Goal: Task Accomplishment & Management: Use online tool/utility

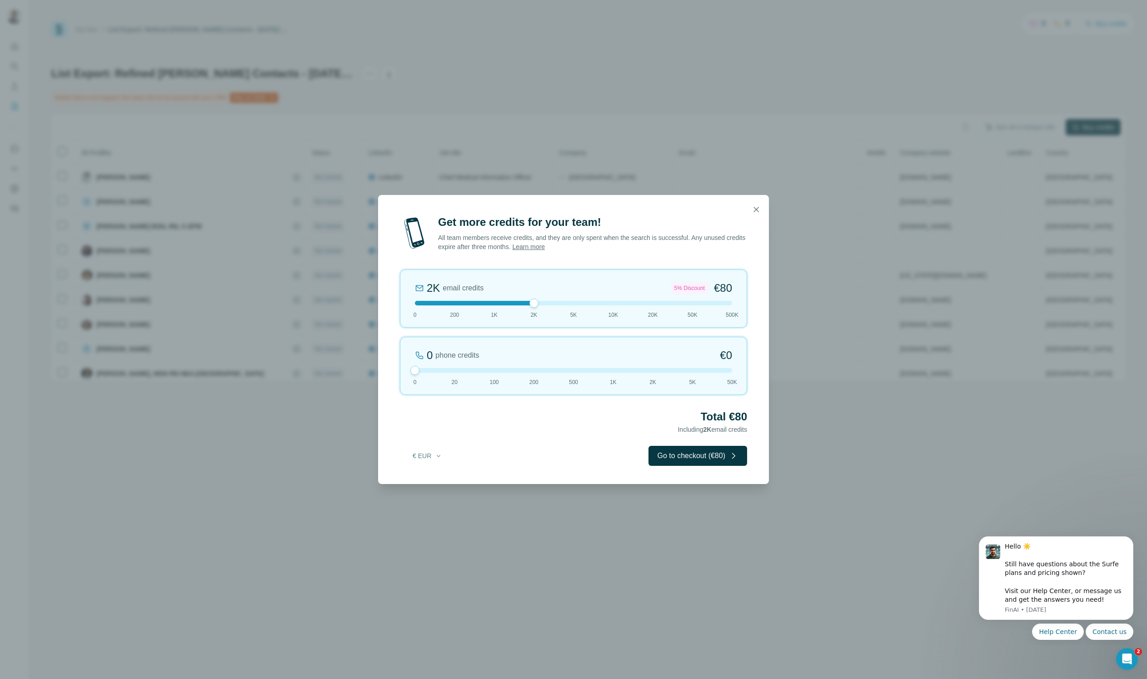
drag, startPoint x: 669, startPoint y: 455, endPoint x: 559, endPoint y: 355, distance: 148.6
click at [559, 355] on div "Get more credits for your team! All team members receive credits, and they are …" at bounding box center [573, 349] width 391 height 269
click at [493, 306] on div "2K email credits 5% Discount €80 0 200 1K 2K 5K 10K 20K 50K 500K" at bounding box center [573, 298] width 347 height 58
click at [534, 306] on div "1K email credits €42 0 200 1K 2K 5K 10K 20K 50K 500K" at bounding box center [573, 298] width 347 height 58
click at [482, 302] on div at bounding box center [573, 303] width 317 height 5
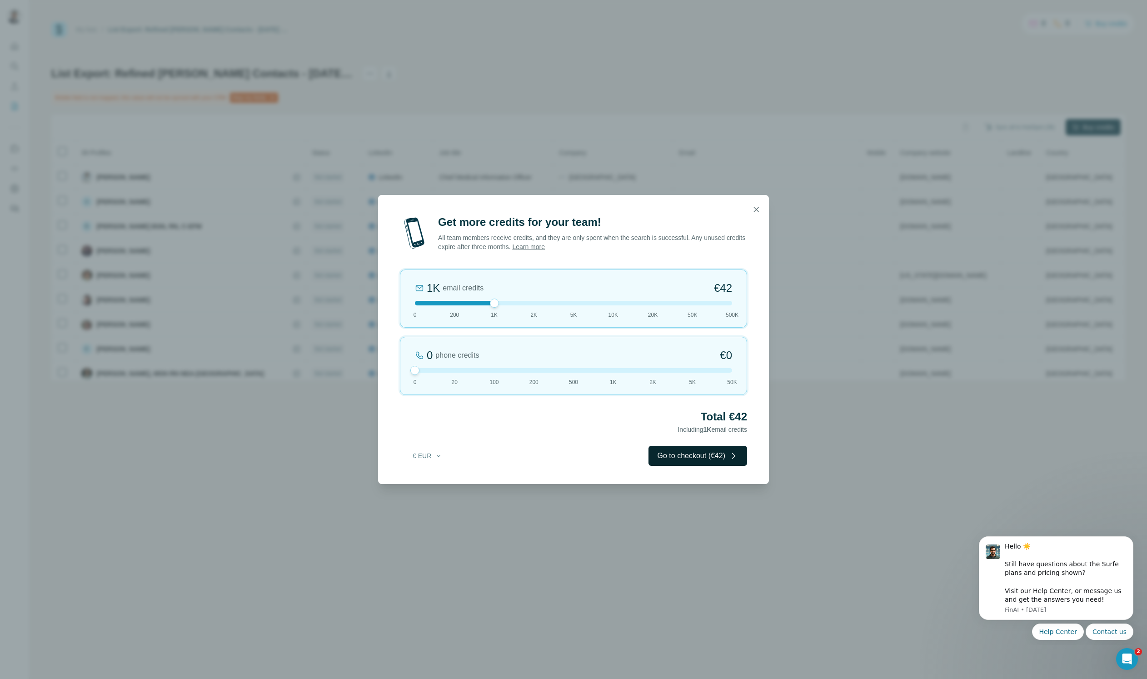
click at [694, 455] on button "Go to checkout (€42)" at bounding box center [697, 456] width 99 height 20
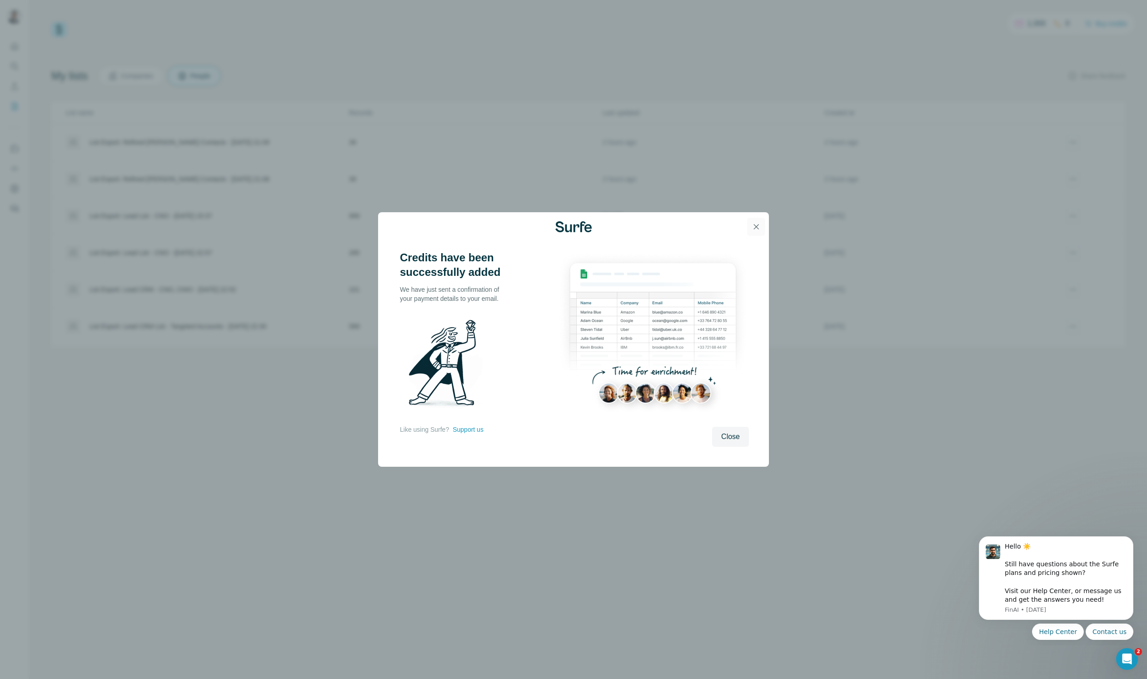
click at [753, 222] on icon "button" at bounding box center [756, 226] width 9 height 9
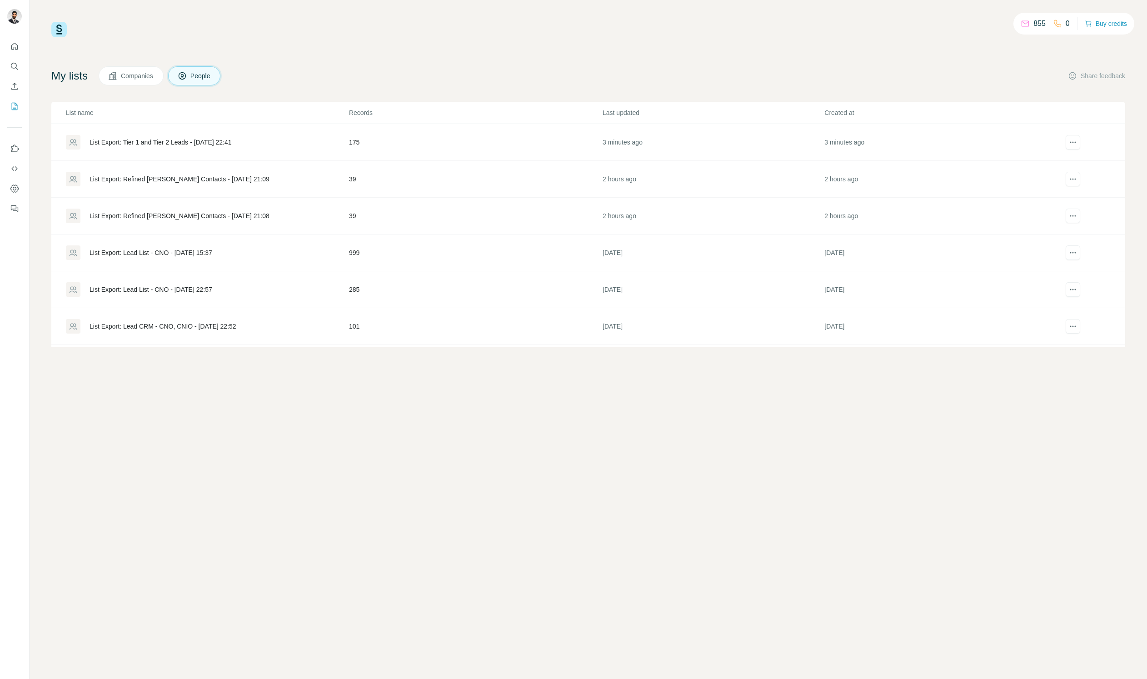
click at [172, 144] on div "List Export: Tier 1 and Tier 2 Leads - [DATE] 22:41" at bounding box center [161, 142] width 142 height 9
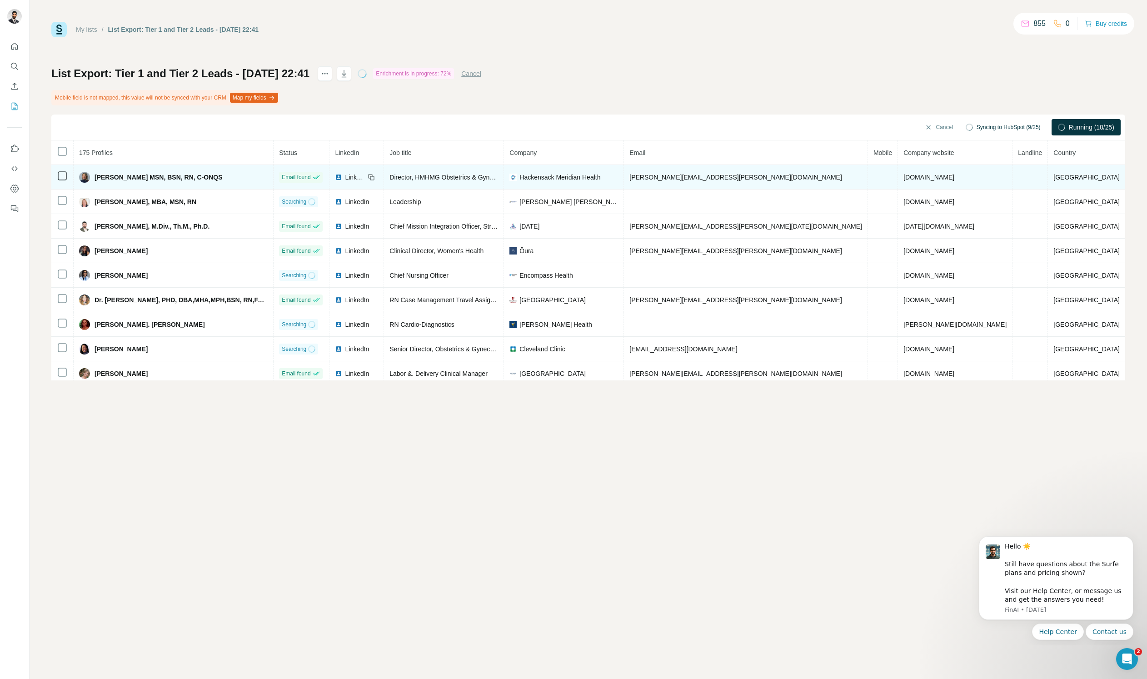
drag, startPoint x: 247, startPoint y: 179, endPoint x: 101, endPoint y: 178, distance: 145.9
click at [101, 178] on div "[PERSON_NAME] MSN, BSN, RN, C-ONQS" at bounding box center [173, 177] width 189 height 11
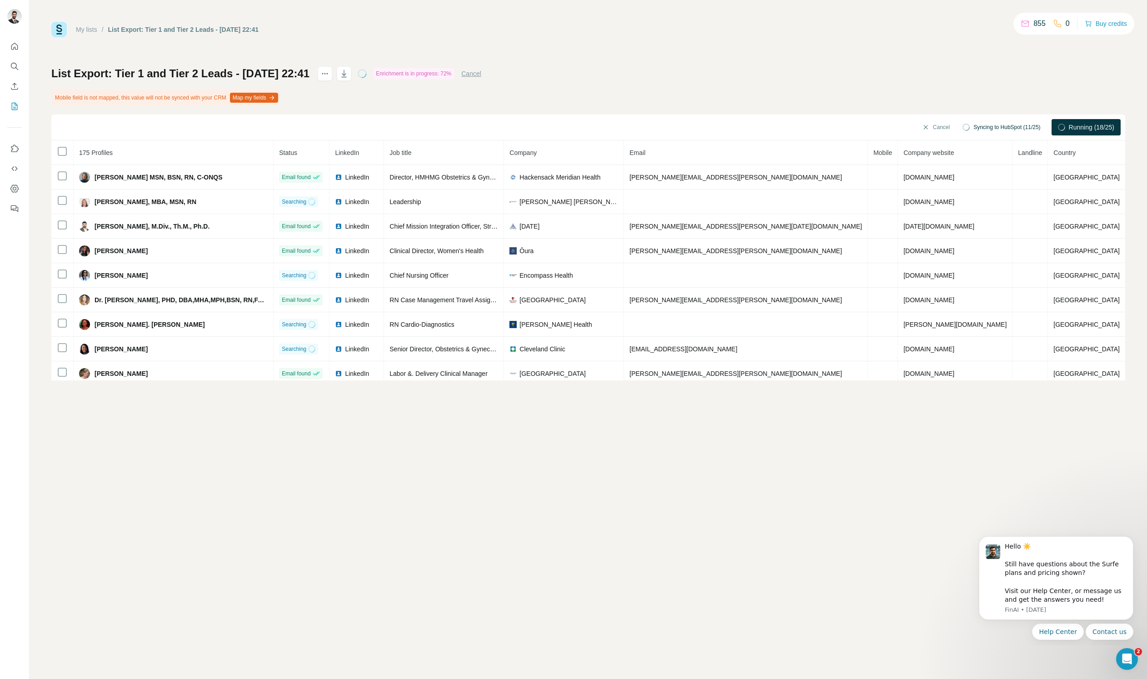
copy span "[PERSON_NAME] MSN, BSN, RN, C-ONQS"
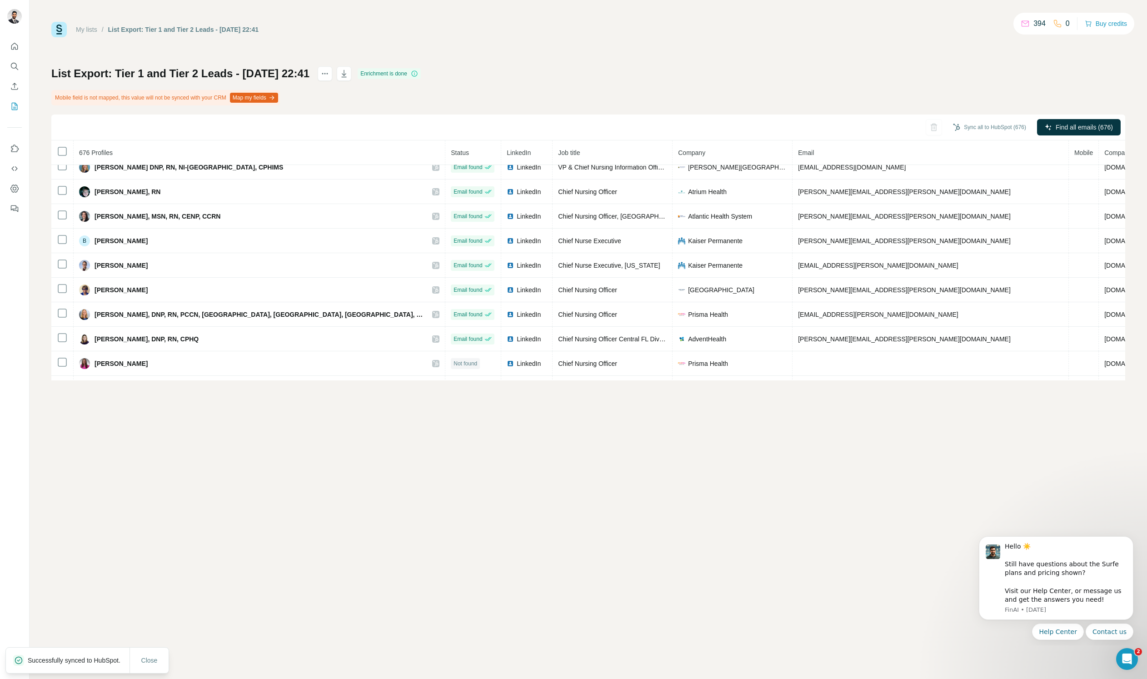
scroll to position [766, 0]
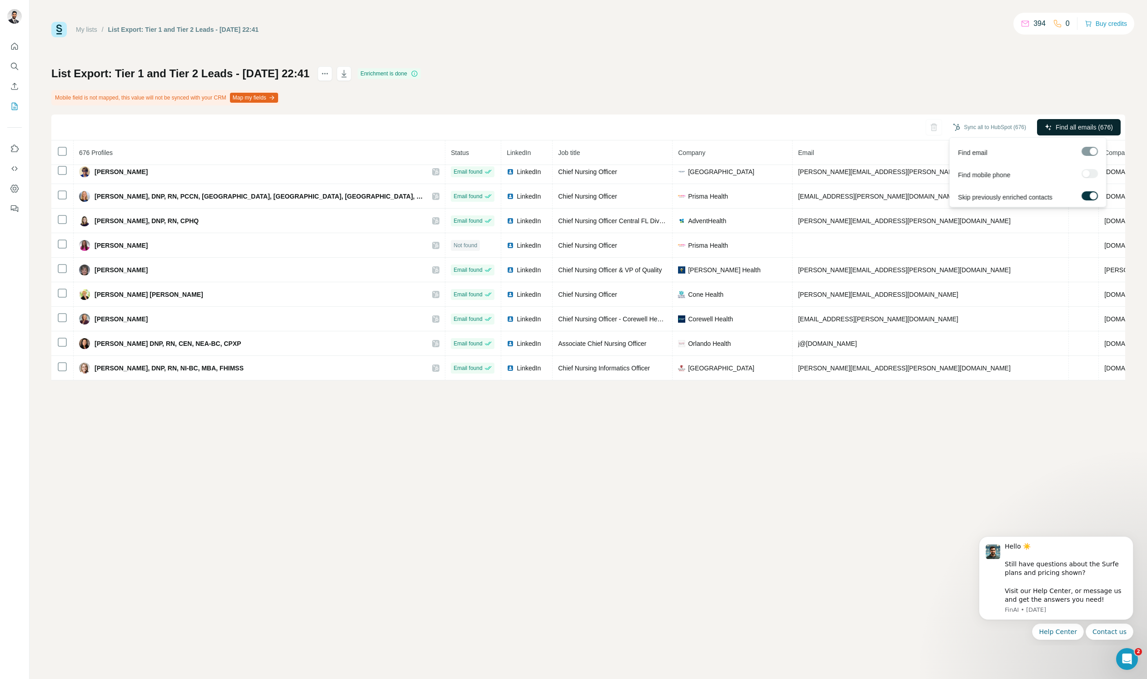
click at [1076, 123] on span "Find all emails (676)" at bounding box center [1084, 127] width 57 height 9
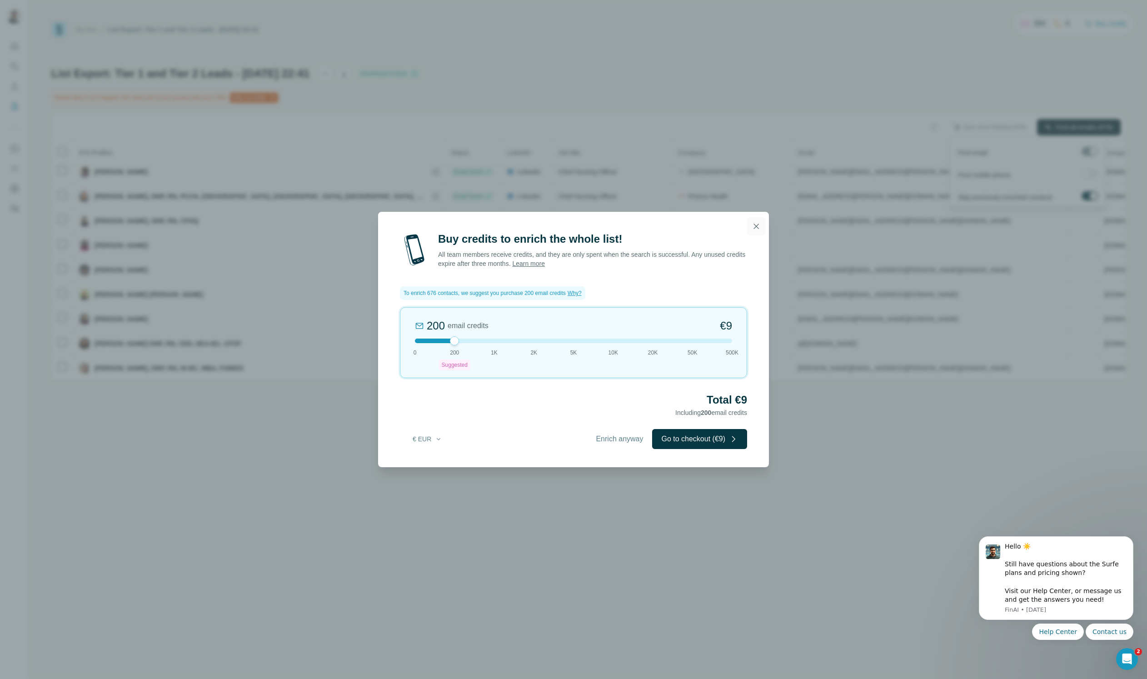
click at [755, 221] on button "button" at bounding box center [756, 226] width 18 height 18
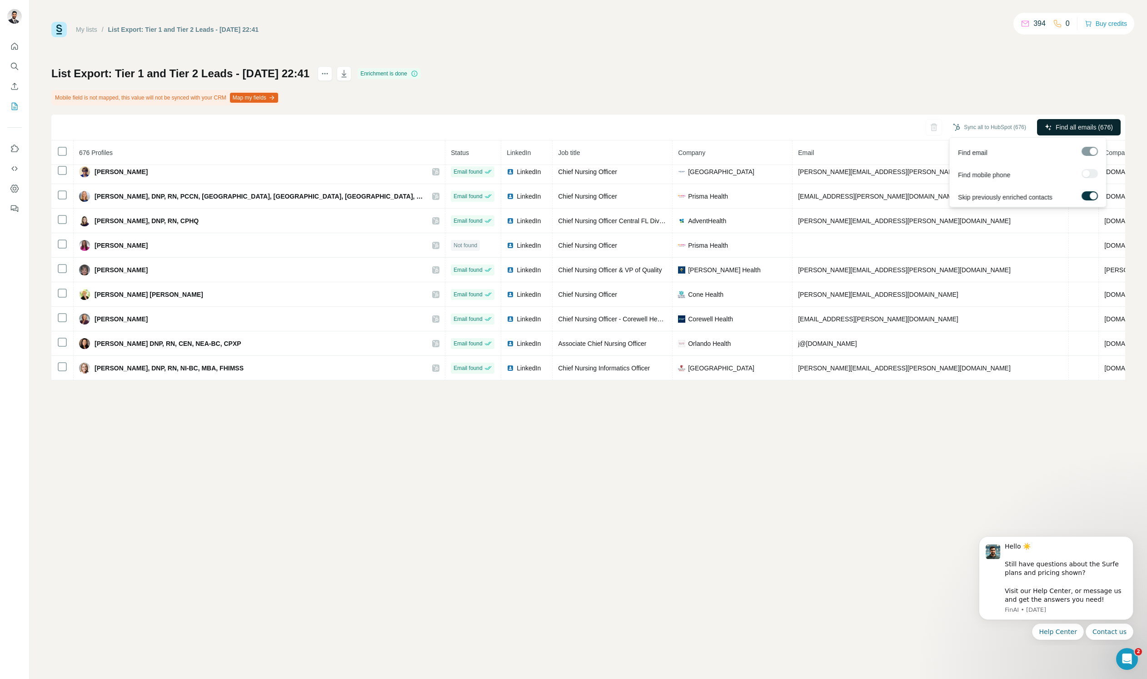
click at [921, 427] on div "My lists / List Export: Tier 1 and Tier 2 Leads - 27/09/2025 22:41 394 0 Buy cr…" at bounding box center [588, 339] width 1117 height 679
click at [1084, 170] on div at bounding box center [1089, 173] width 16 height 9
click at [1079, 90] on div "List Export: Tier 1 and Tier 2 Leads - 27/09/2025 22:41 Enrichment is done Mobi…" at bounding box center [588, 223] width 1074 height 314
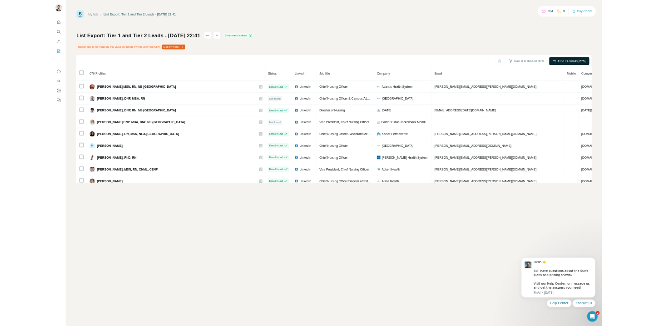
scroll to position [1461, 0]
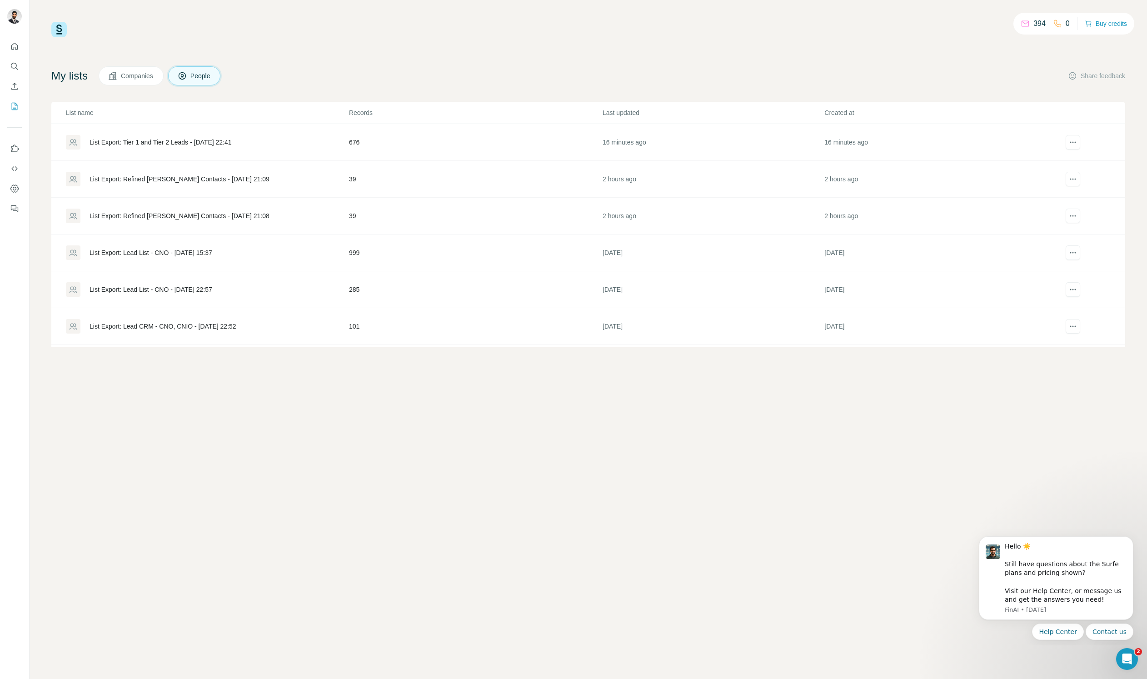
click at [129, 146] on div "List Export: Tier 1 and Tier 2 Leads - [DATE] 22:41" at bounding box center [161, 142] width 142 height 9
